Goal: Transaction & Acquisition: Purchase product/service

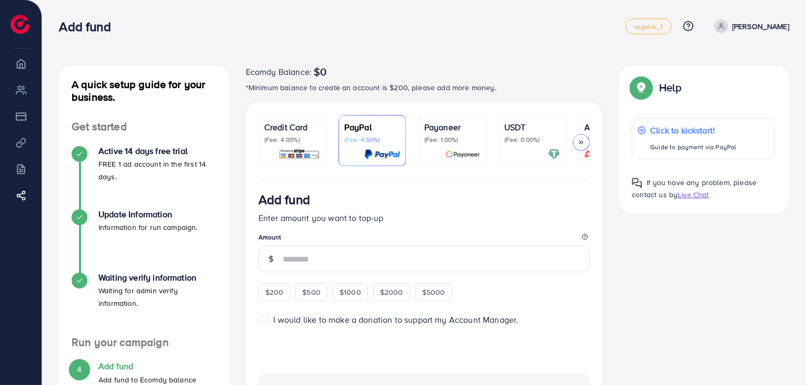
click at [455, 146] on div "Payoneer (Fee: 1.00%)" at bounding box center [453, 141] width 56 height 40
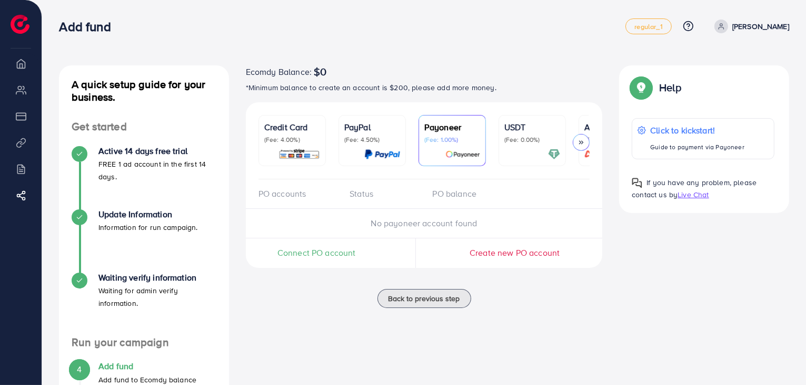
click at [584, 143] on icon at bounding box center [581, 142] width 7 height 7
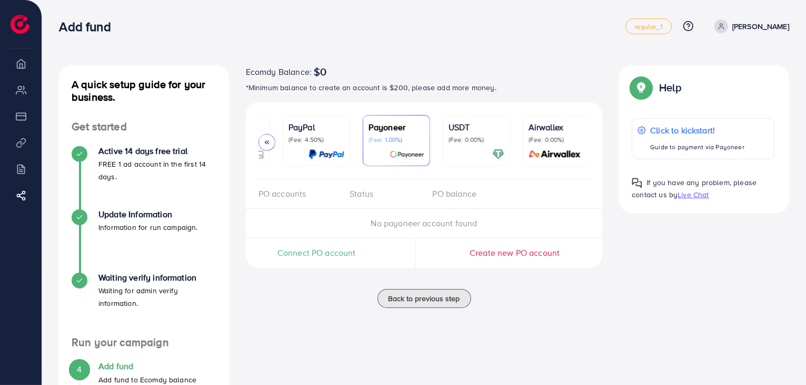
click at [455, 150] on div at bounding box center [477, 154] width 56 height 12
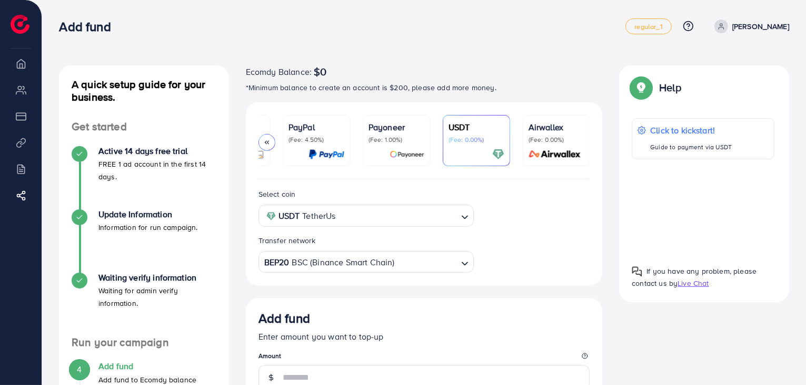
click at [544, 137] on p "(Fee: 0.00%)" at bounding box center [557, 139] width 56 height 8
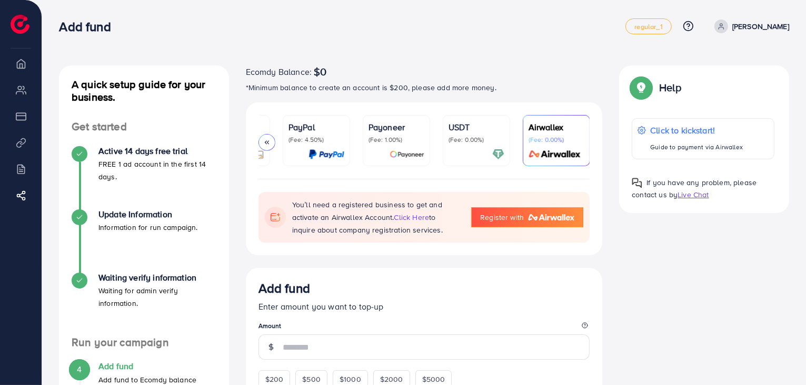
click at [504, 140] on link "USDT (Fee: 0.00%)" at bounding box center [476, 140] width 67 height 51
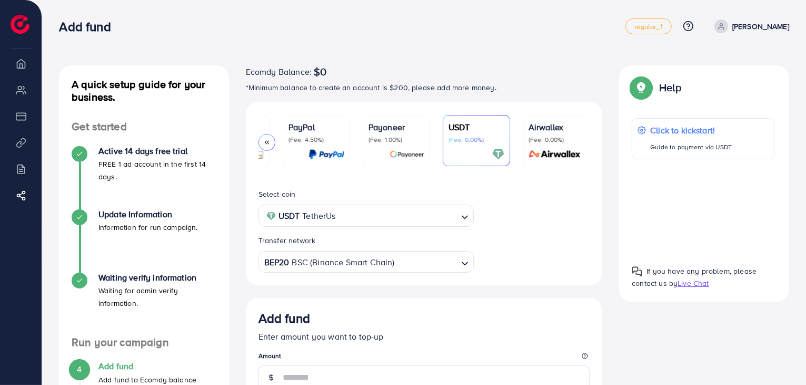
scroll to position [53, 0]
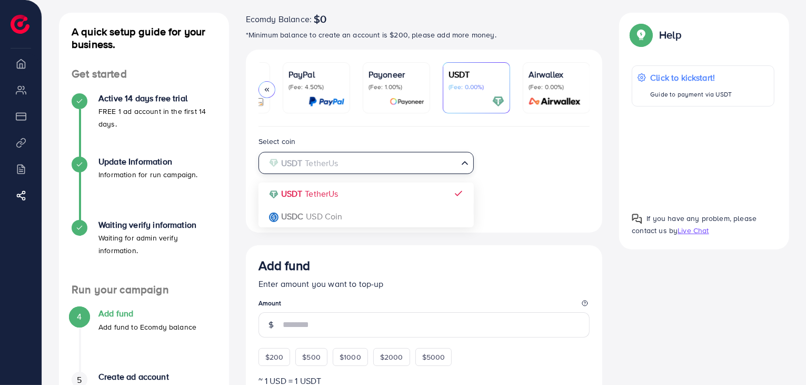
click at [460, 162] on icon "Search for option" at bounding box center [465, 162] width 11 height 11
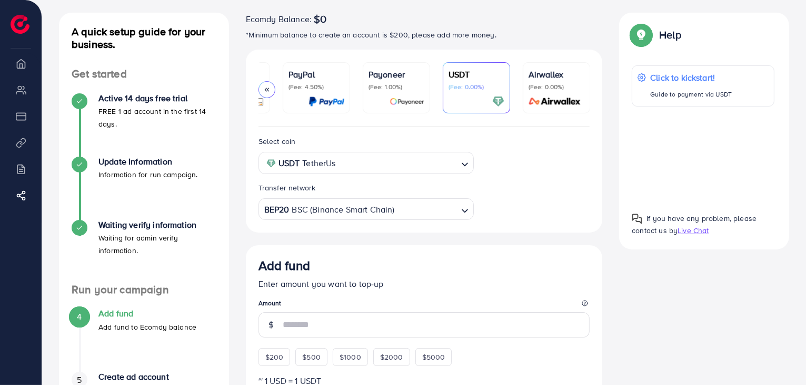
click at [526, 159] on div "Select coin USDT TetherUs Loading... USDT TetherUs USDC USD Coin Transfer netwo…" at bounding box center [424, 177] width 349 height 85
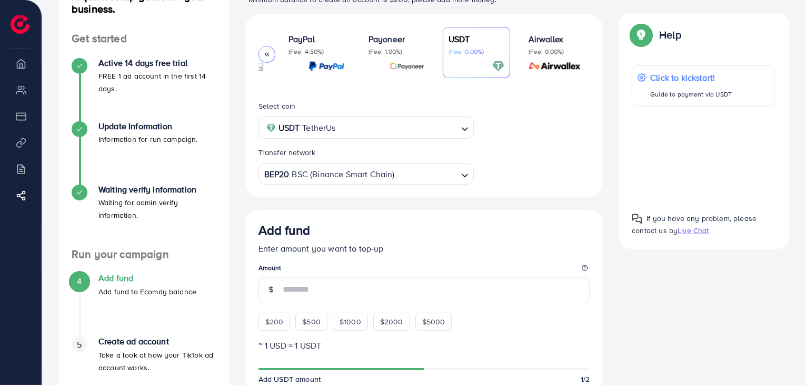
scroll to position [105, 0]
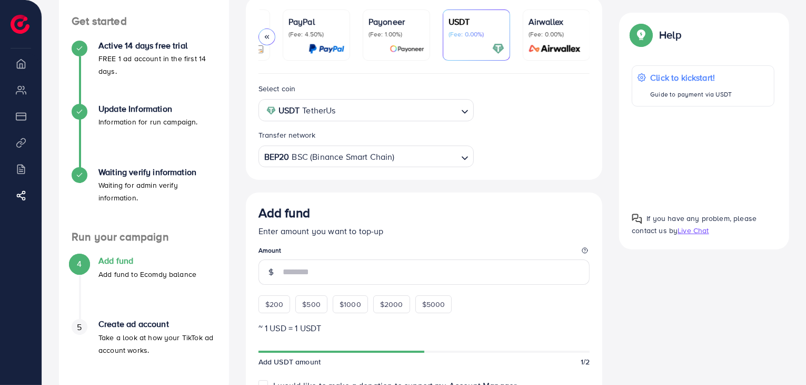
click at [450, 164] on input "Search for option" at bounding box center [426, 157] width 61 height 16
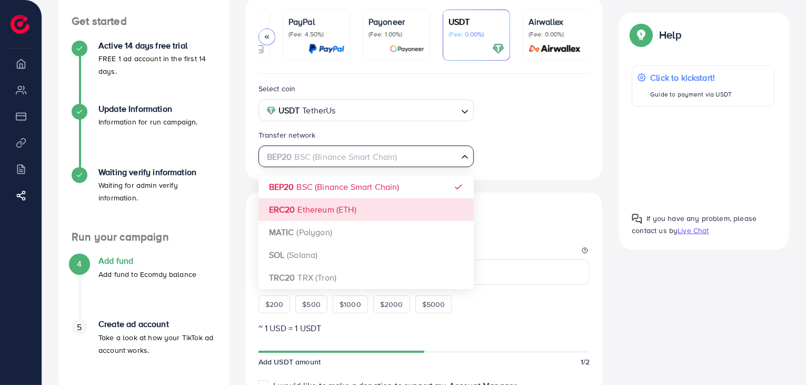
scroll to position [158, 0]
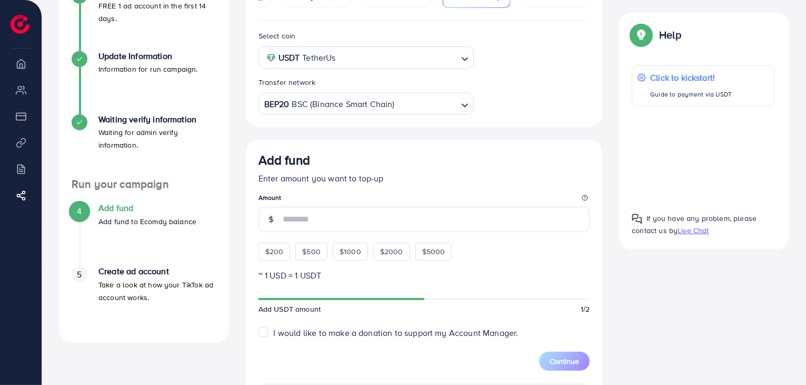
click at [556, 134] on div "Select coin USDT TetherUs Loading... Transfer network BEP20 BSC (Binance Smart …" at bounding box center [424, 313] width 357 height 585
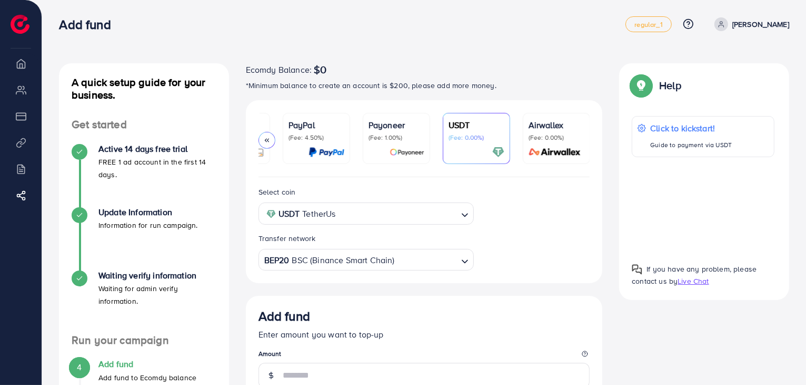
scroll to position [0, 0]
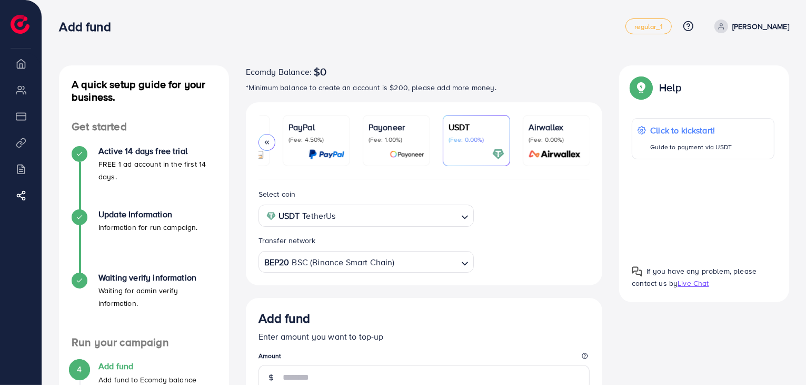
click at [417, 135] on p "(Fee: 1.00%)" at bounding box center [397, 139] width 56 height 8
